Goal: Navigation & Orientation: Find specific page/section

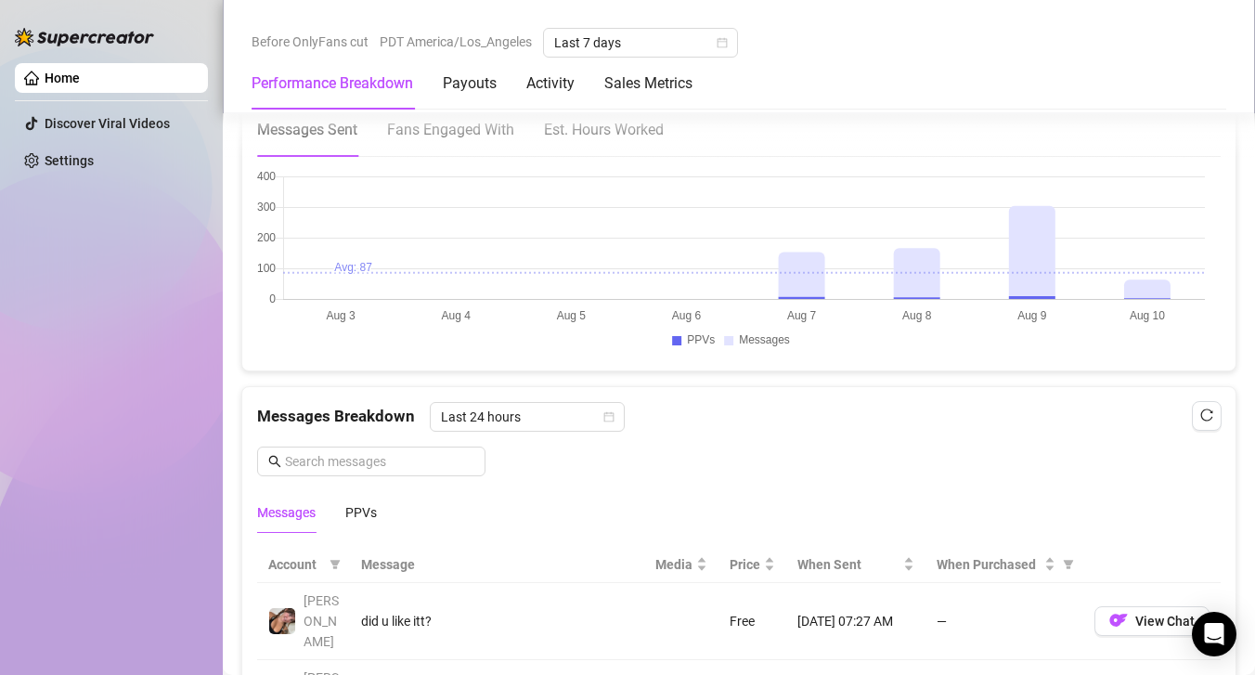
scroll to position [1392, 0]
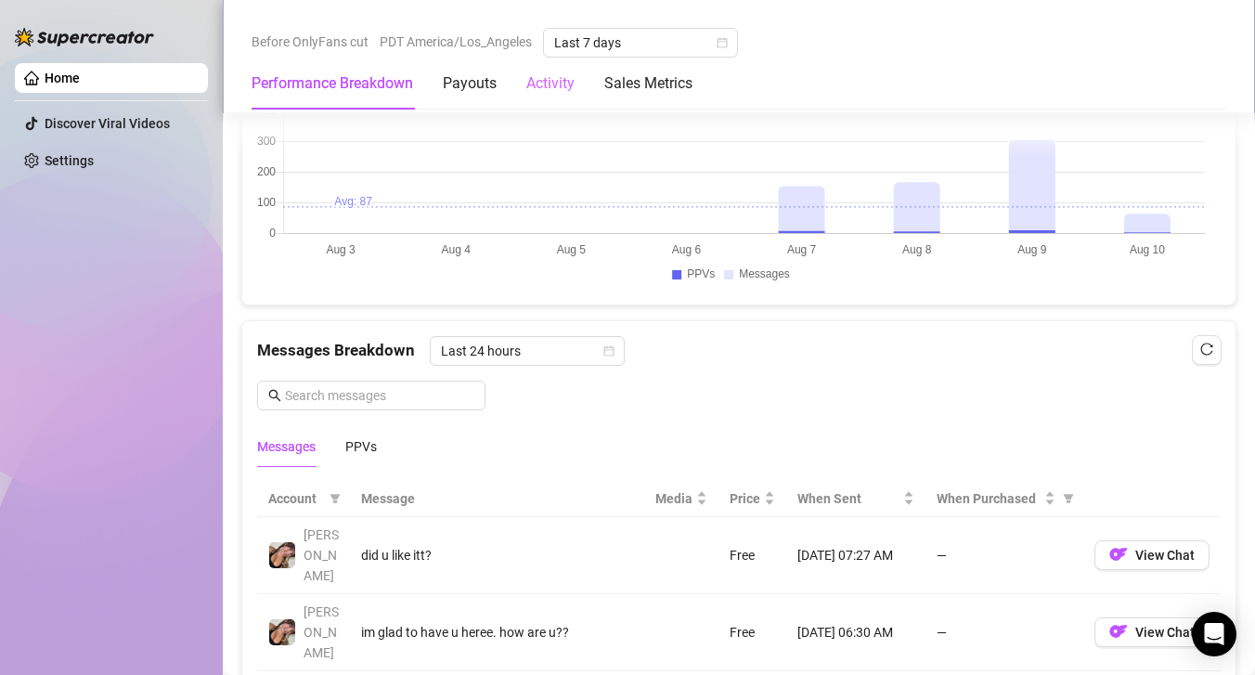
drag, startPoint x: 578, startPoint y: 58, endPoint x: 569, endPoint y: 68, distance: 13.8
click at [574, 64] on div "Performance Breakdown Payouts Activity Sales Metrics" at bounding box center [472, 84] width 441 height 52
click at [570, 76] on div "Activity" at bounding box center [550, 83] width 48 height 22
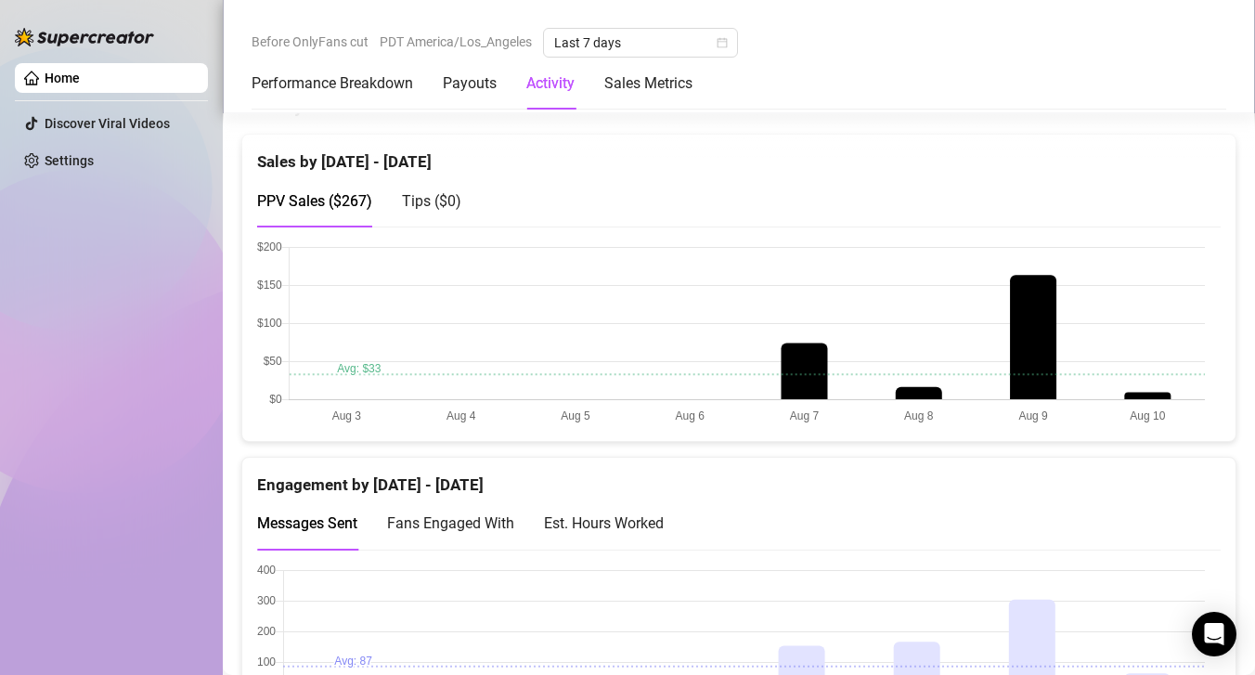
scroll to position [903, 0]
